Goal: Check status: Check status

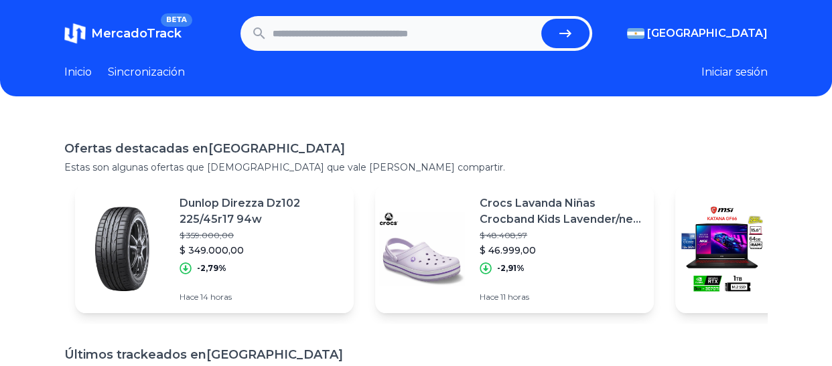
click at [426, 31] on input "text" at bounding box center [404, 33] width 263 height 29
type input "**********"
click at [541, 19] on button "submit" at bounding box center [565, 33] width 48 height 29
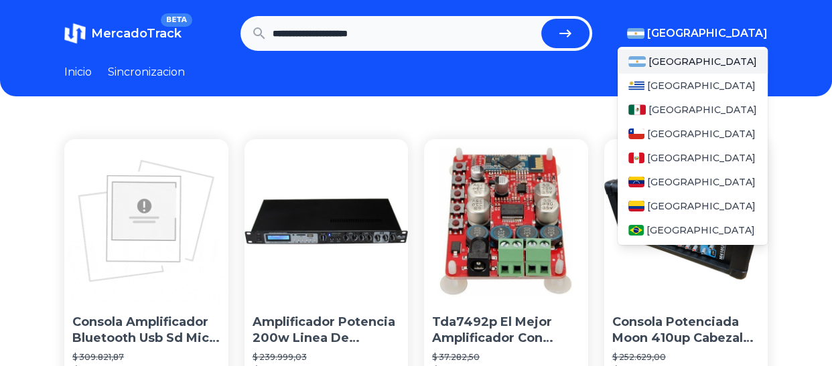
click at [756, 35] on span "[GEOGRAPHIC_DATA]" at bounding box center [707, 33] width 121 height 16
click at [659, 110] on span "[GEOGRAPHIC_DATA]" at bounding box center [702, 109] width 109 height 13
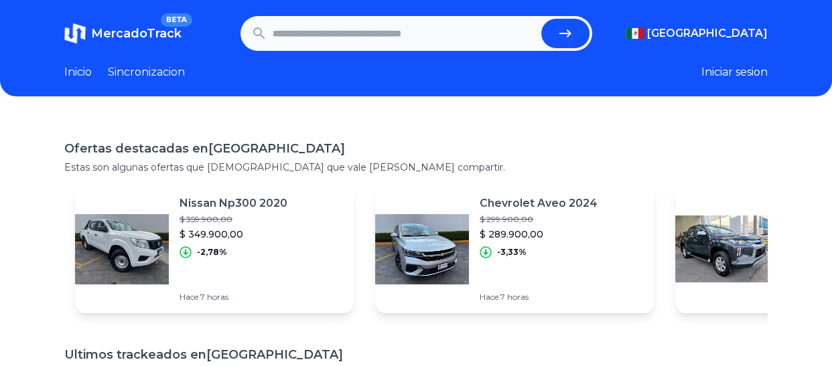
click at [725, 67] on button "Iniciar sesion" at bounding box center [734, 72] width 66 height 16
click at [430, 25] on input "text" at bounding box center [404, 33] width 263 height 29
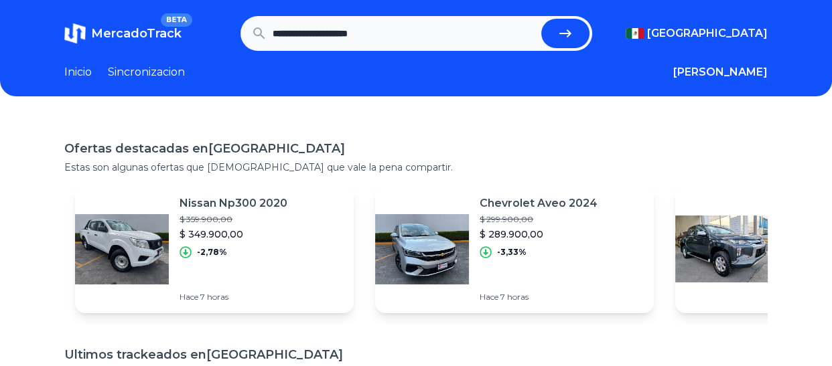
type input "**********"
click at [541, 19] on button "submit" at bounding box center [565, 33] width 48 height 29
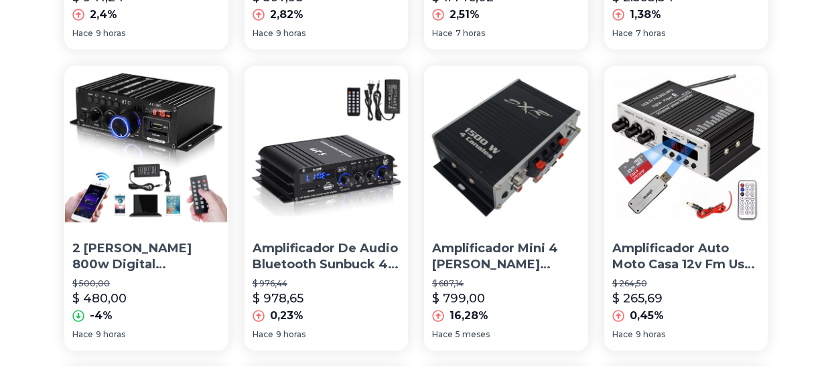
scroll to position [376, 0]
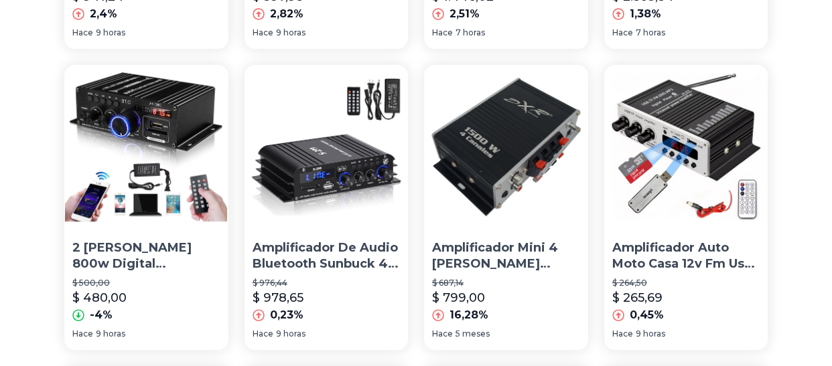
click at [165, 180] on img at bounding box center [146, 147] width 164 height 164
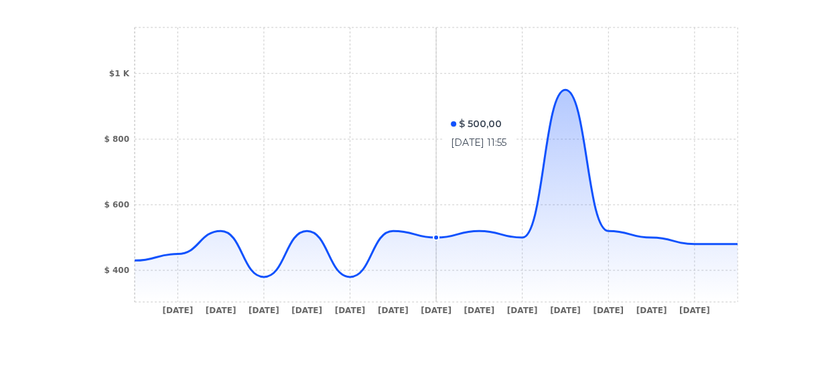
scroll to position [489, 0]
type input "**********"
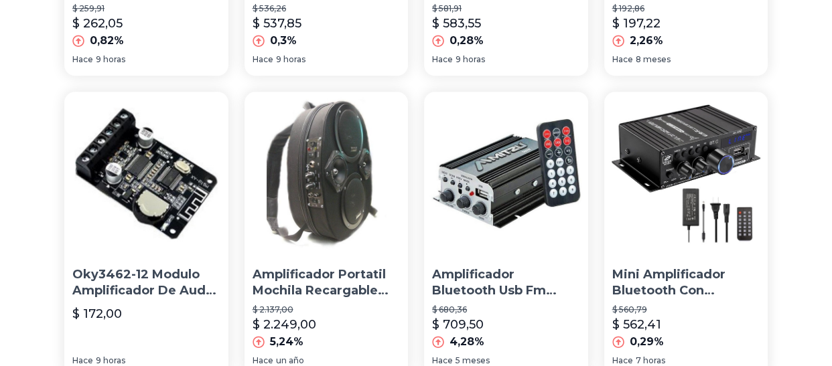
scroll to position [960, 0]
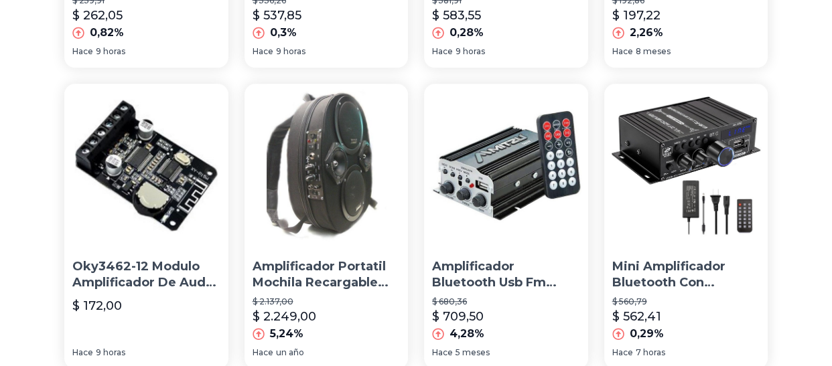
click at [338, 194] on img at bounding box center [327, 166] width 164 height 164
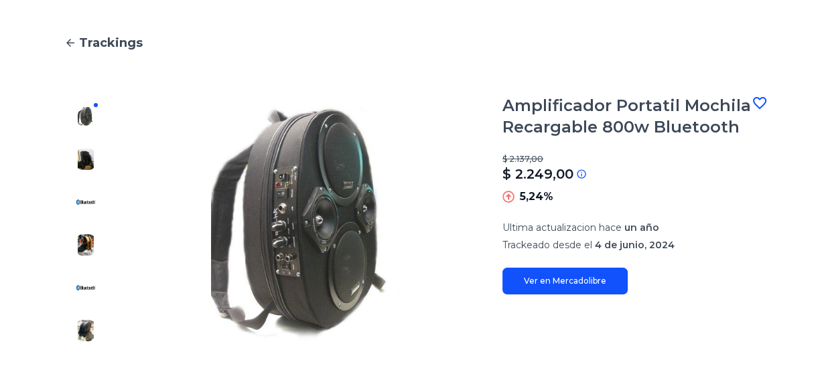
scroll to position [107, 0]
